Goal: Check status: Check status

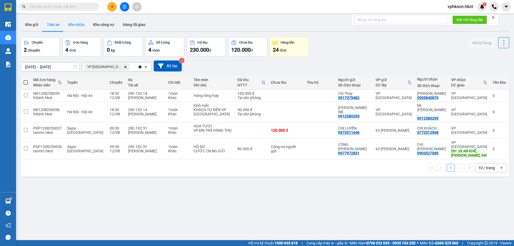
click at [77, 24] on button "Kho nhận" at bounding box center [76, 24] width 25 height 13
type input "[DATE] – [DATE]"
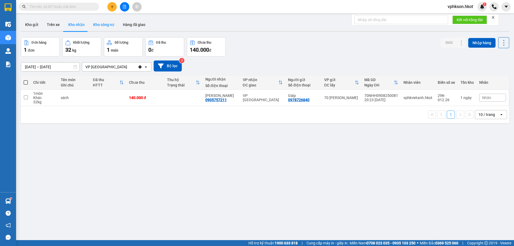
click at [101, 28] on button "Kho công nợ" at bounding box center [104, 24] width 30 height 13
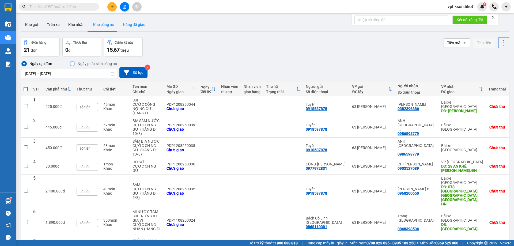
click at [126, 29] on button "Hàng đã giao" at bounding box center [134, 24] width 31 height 13
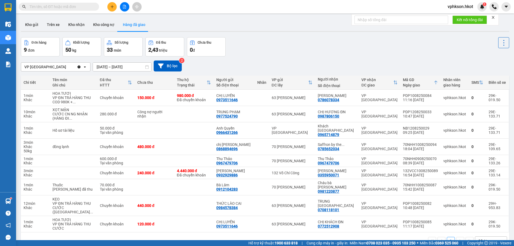
click at [66, 6] on input "text" at bounding box center [60, 7] width 63 height 6
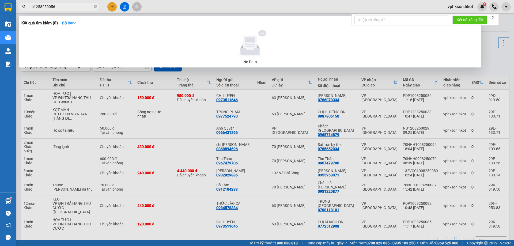
click at [40, 6] on input "nb1258250056" at bounding box center [60, 7] width 63 height 6
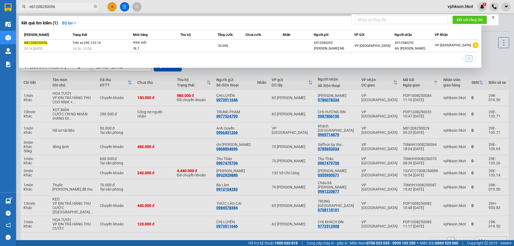
type input "nb1208250056"
click at [95, 8] on icon "close-circle" at bounding box center [95, 6] width 3 height 3
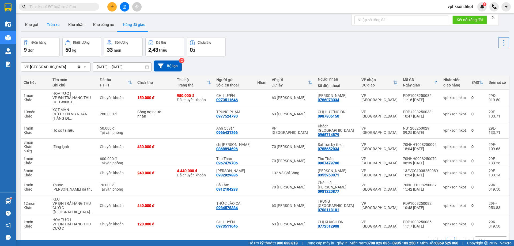
click at [61, 24] on button "Trên xe" at bounding box center [53, 24] width 21 height 13
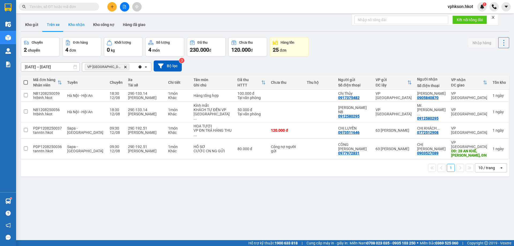
click at [75, 25] on button "Kho nhận" at bounding box center [76, 24] width 25 height 13
type input "[DATE] – [DATE]"
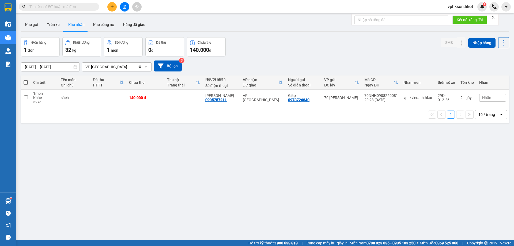
click at [69, 7] on input "text" at bounding box center [60, 7] width 63 height 6
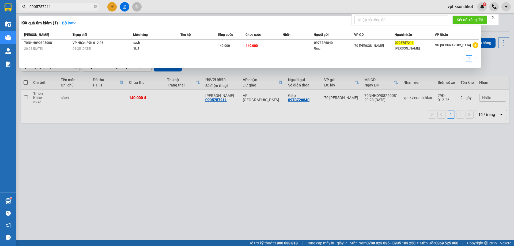
type input "0905757211"
click at [186, 53] on div "[PERSON_NAME] thái Món hàng Thu hộ Tổng cước Chưa cước Nhãn Người gửi VP Gửi Ng…" at bounding box center [249, 47] width 457 height 35
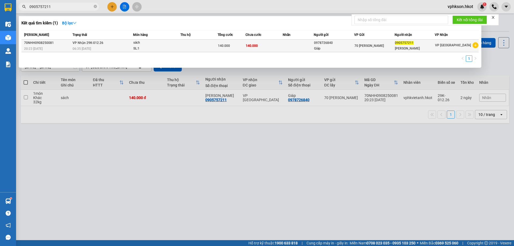
click at [278, 47] on td "140.000" at bounding box center [264, 46] width 37 height 13
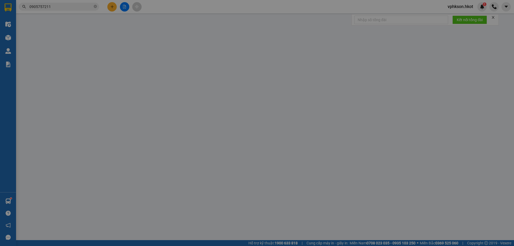
type input "0978726840"
type input "Giáp"
type input "0905757211"
type input "[PERSON_NAME]"
type input "140.000"
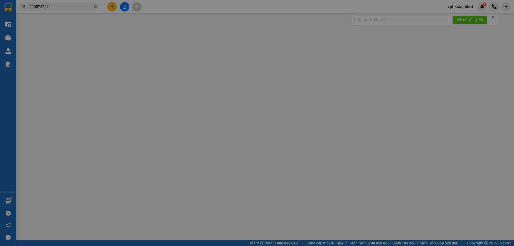
type input "140.000"
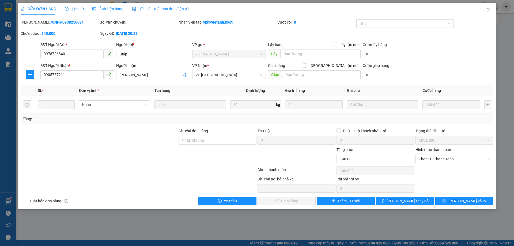
drag, startPoint x: 35, startPoint y: 22, endPoint x: 70, endPoint y: 24, distance: 34.9
click at [70, 24] on div "[PERSON_NAME]: 70NHH0908250081" at bounding box center [60, 22] width 78 height 6
copy b "70NHH0908250081"
drag, startPoint x: 70, startPoint y: 75, endPoint x: 29, endPoint y: 78, distance: 41.4
click at [29, 78] on div "SĐT Người Nhận * 0905757211 0905757211 Người nhận Ngọc Ý VP Nhận * VP [GEOGRAPH…" at bounding box center [257, 72] width 474 height 19
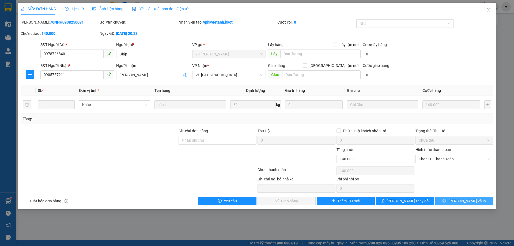
click at [446, 199] on icon "printer" at bounding box center [445, 201] width 4 height 4
